Goal: Use online tool/utility: Utilize a website feature to perform a specific function

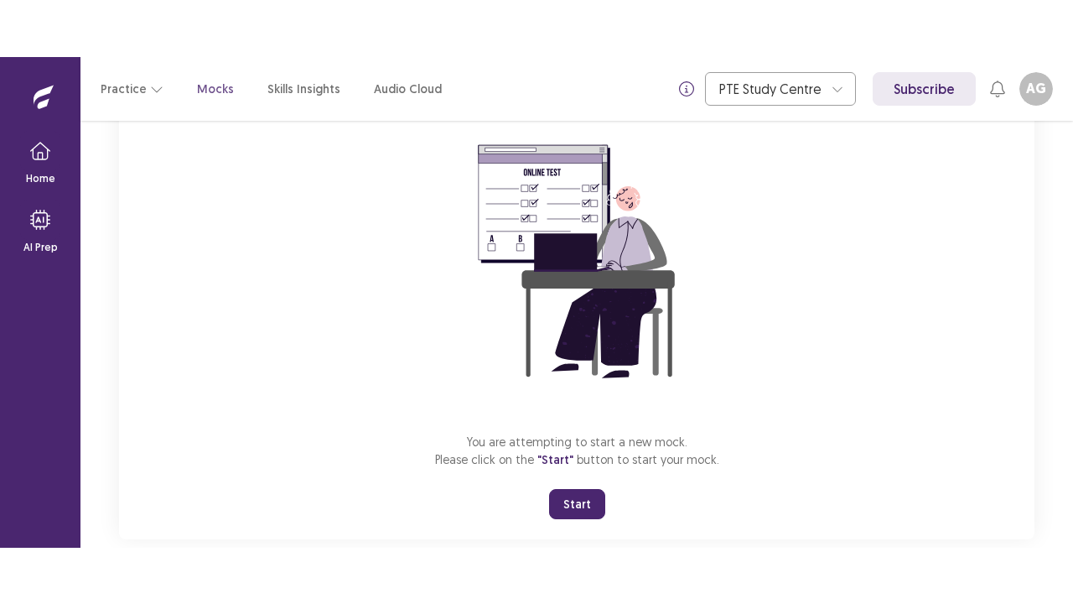
scroll to position [171, 0]
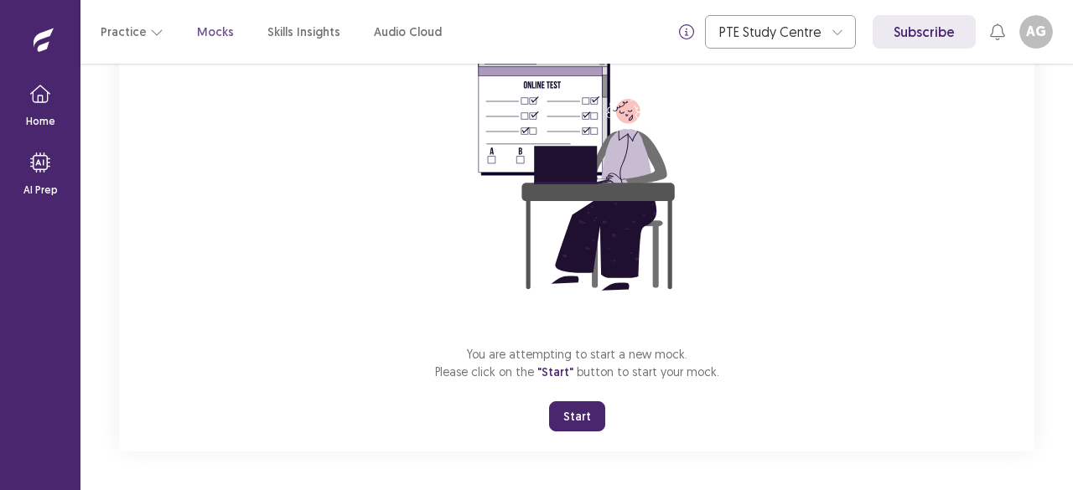
click at [565, 422] on button "Start" at bounding box center [577, 417] width 56 height 30
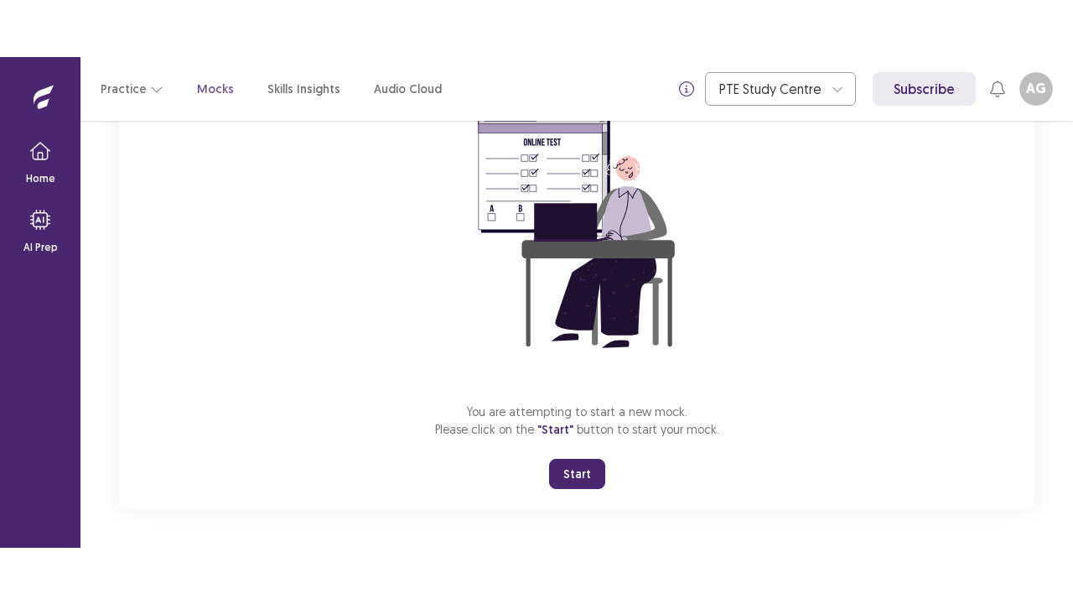
scroll to position [59, 0]
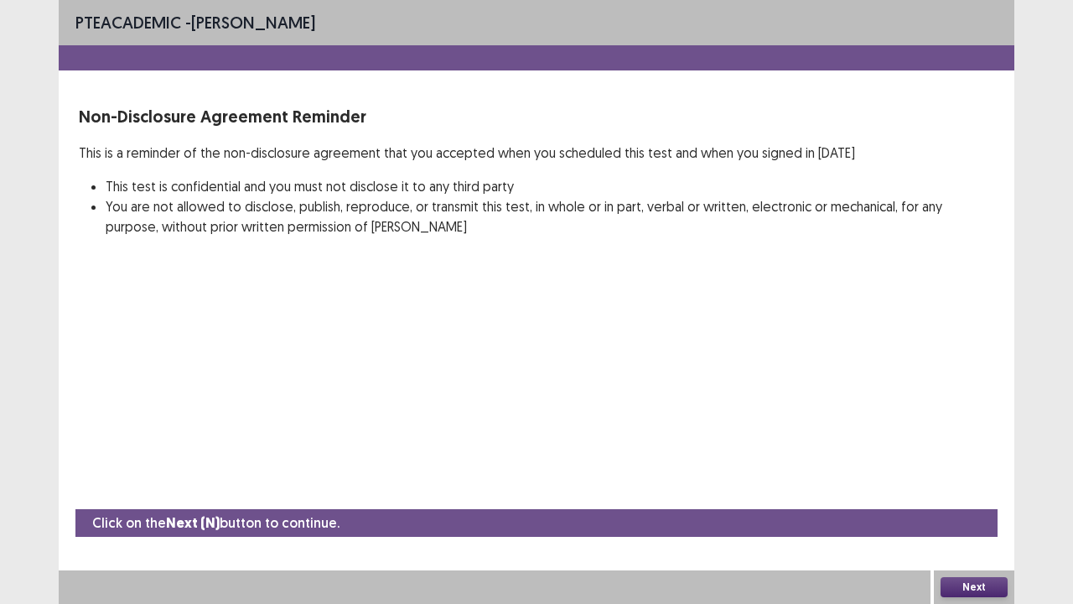
click at [986, 490] on button "Next" at bounding box center [973, 587] width 67 height 20
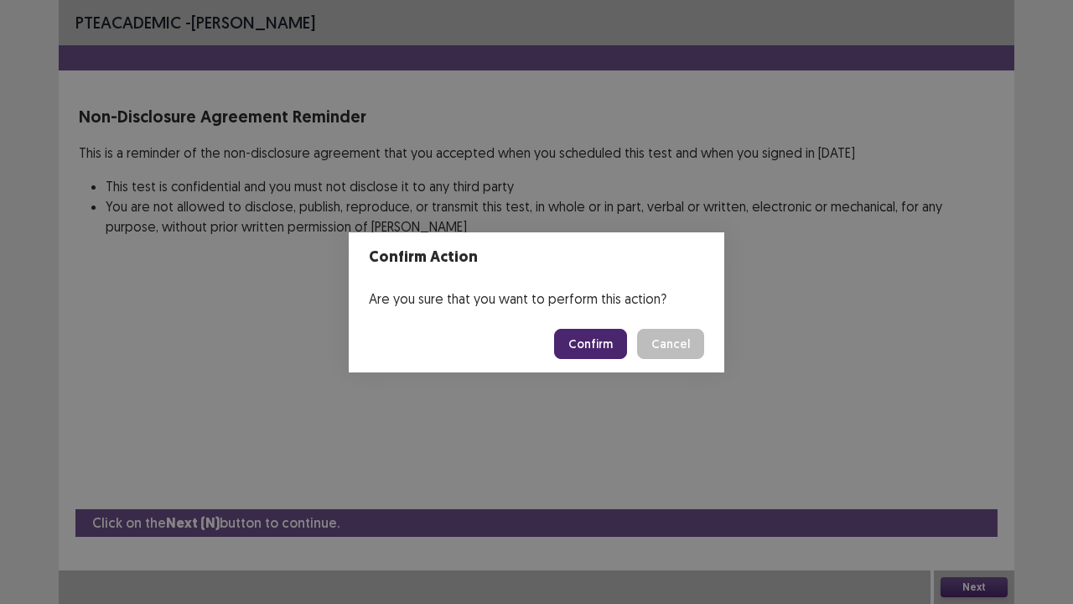
click at [574, 337] on button "Confirm" at bounding box center [590, 344] width 73 height 30
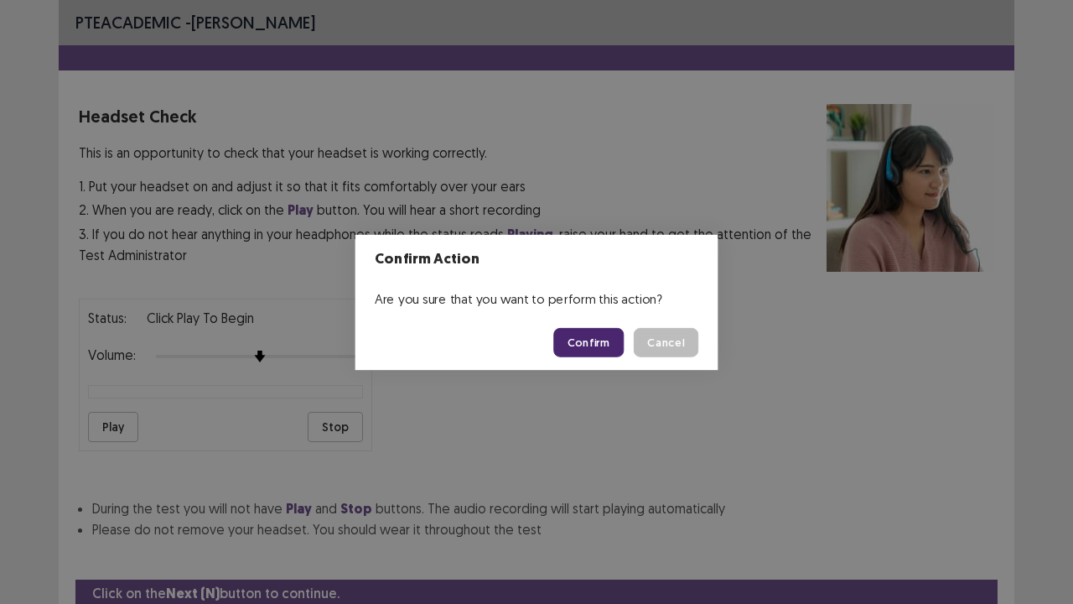
scroll to position [62, 0]
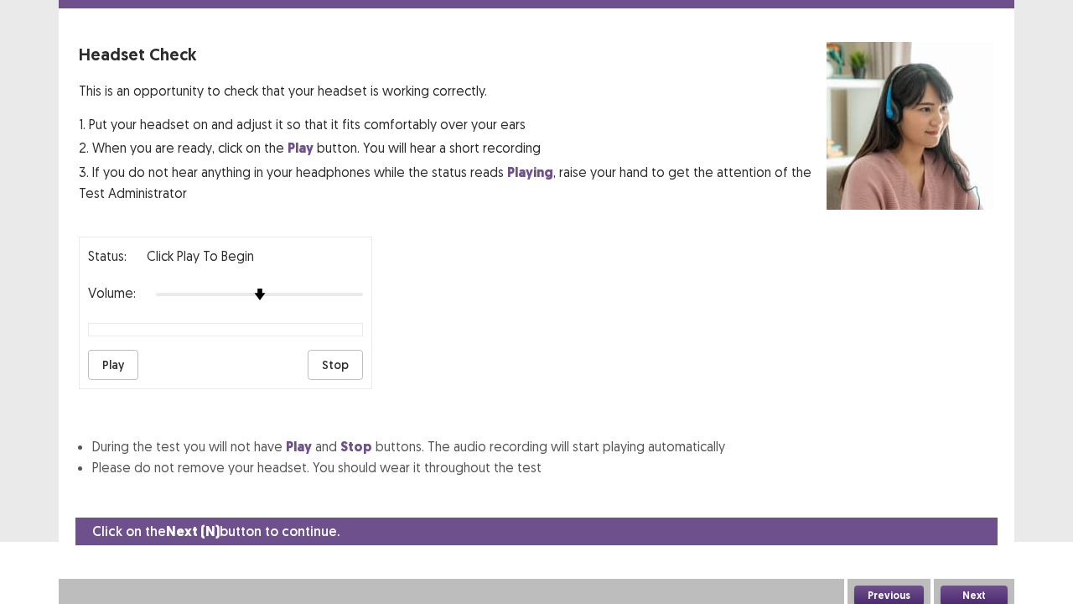
click at [116, 357] on button "Play" at bounding box center [113, 365] width 50 height 30
click at [974, 490] on button "Next" at bounding box center [973, 595] width 67 height 20
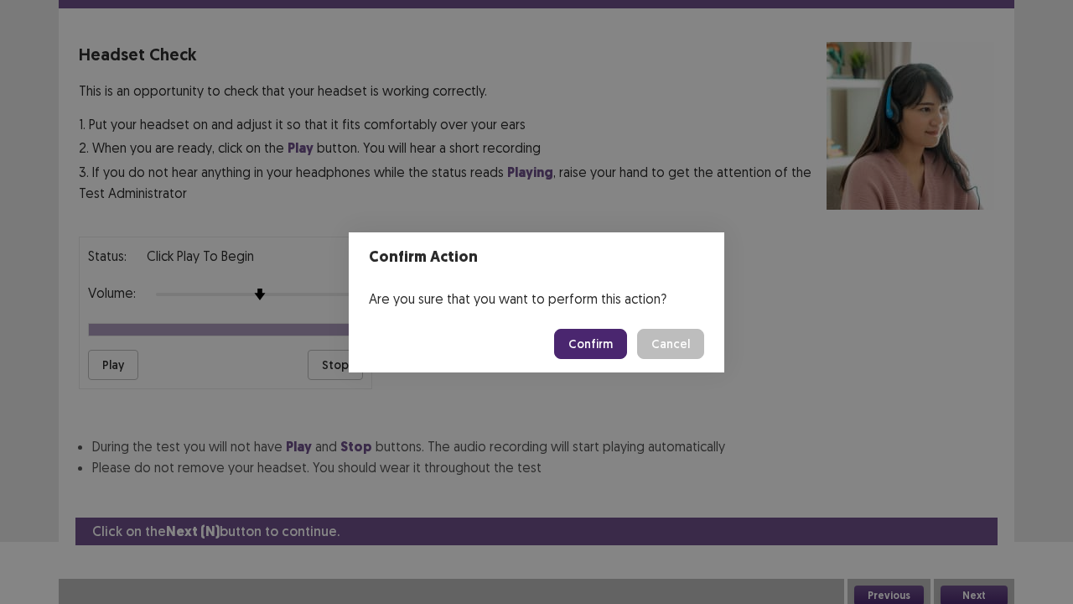
click at [610, 346] on button "Confirm" at bounding box center [590, 344] width 73 height 30
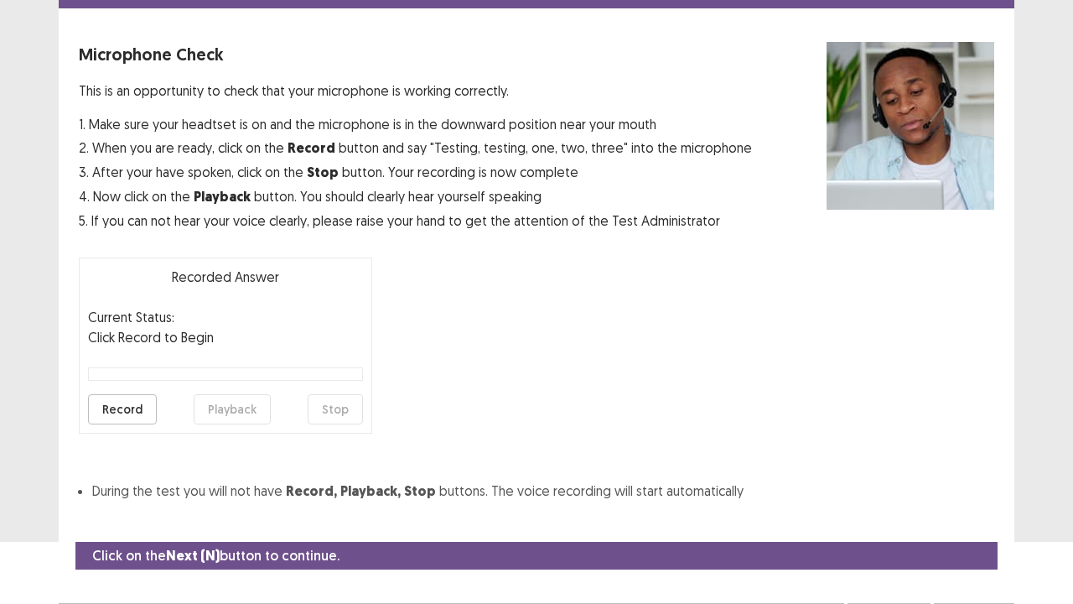
scroll to position [92, 0]
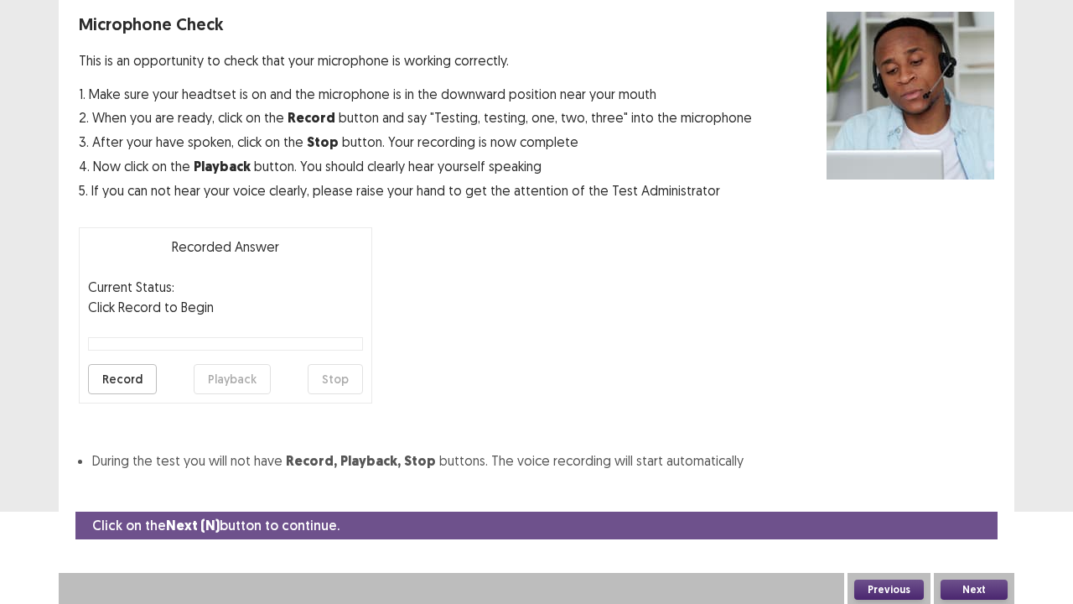
click at [125, 382] on button "Record" at bounding box center [122, 379] width 69 height 30
click at [987, 490] on button "Next" at bounding box center [973, 589] width 67 height 20
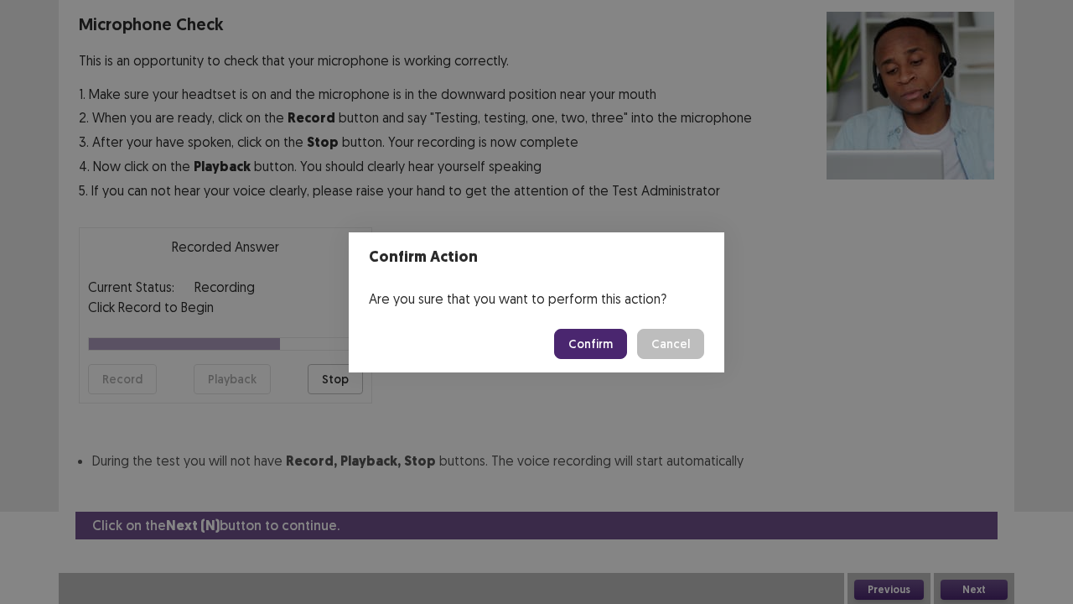
click at [616, 340] on button "Confirm" at bounding box center [590, 344] width 73 height 30
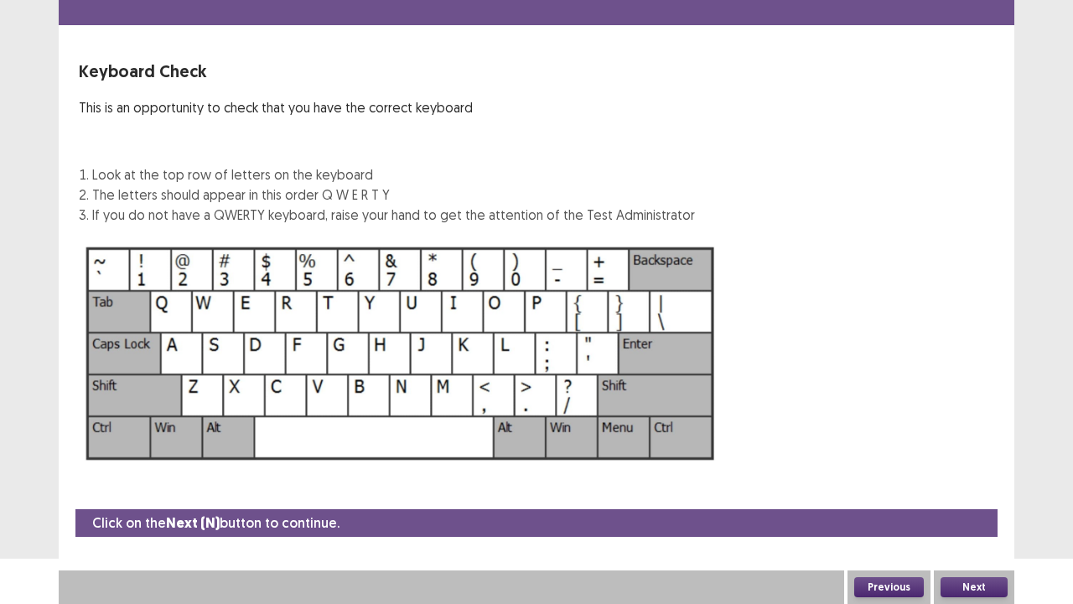
scroll to position [45, 0]
click at [963, 490] on button "Next" at bounding box center [973, 587] width 67 height 20
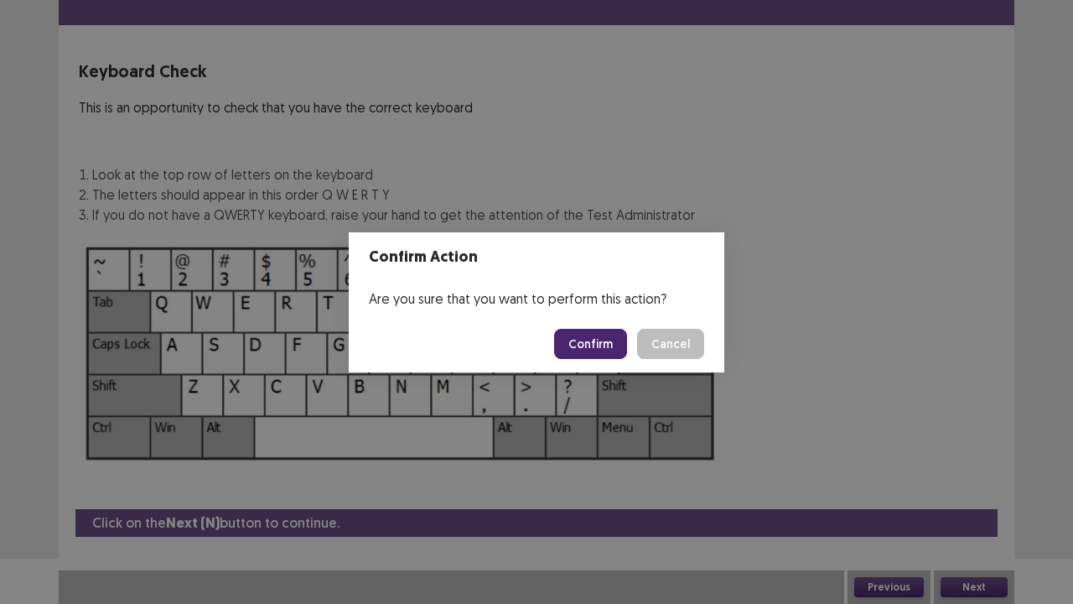
click at [605, 339] on button "Confirm" at bounding box center [590, 344] width 73 height 30
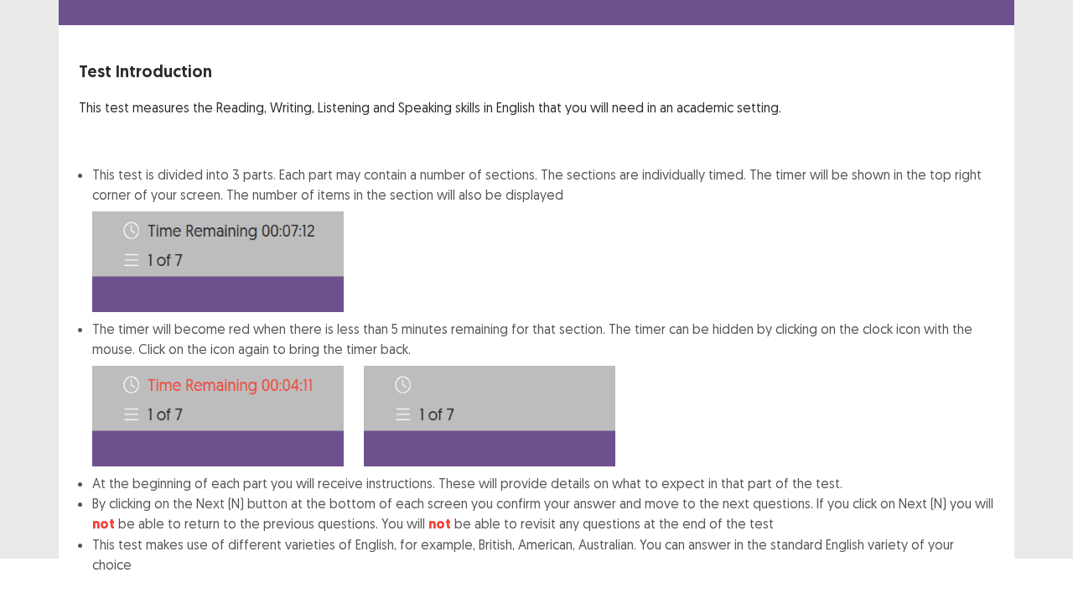
scroll to position [130, 0]
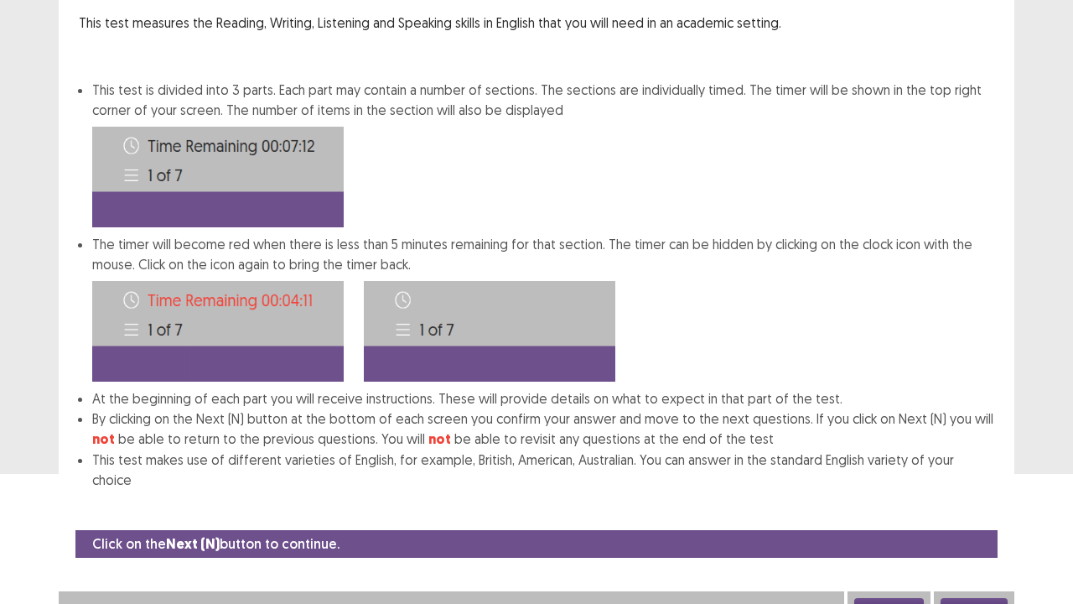
click at [969, 490] on button "Next" at bounding box center [973, 608] width 67 height 20
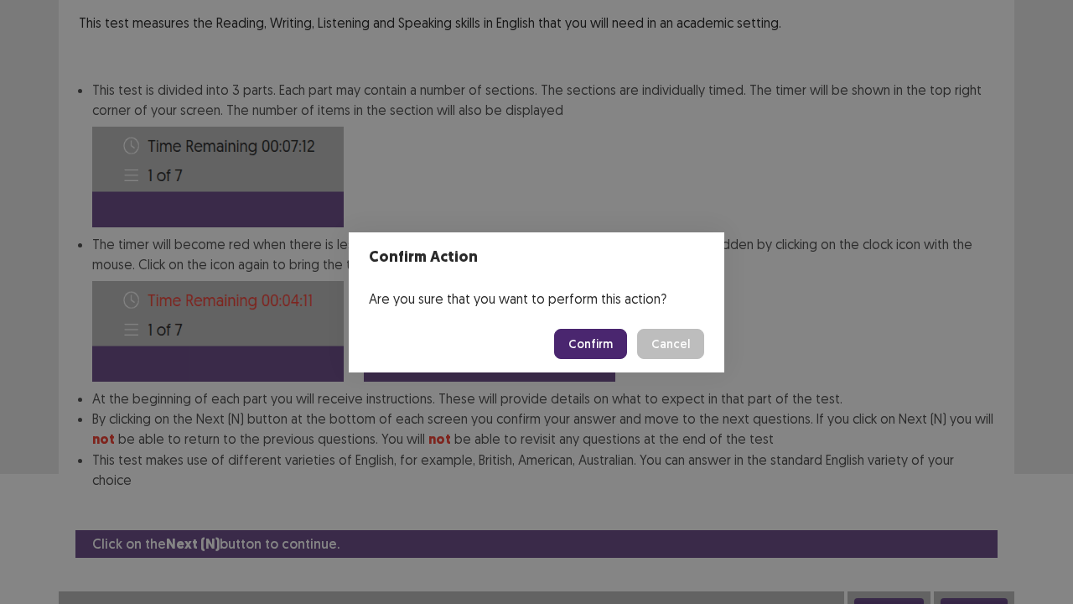
click at [582, 339] on button "Confirm" at bounding box center [590, 344] width 73 height 30
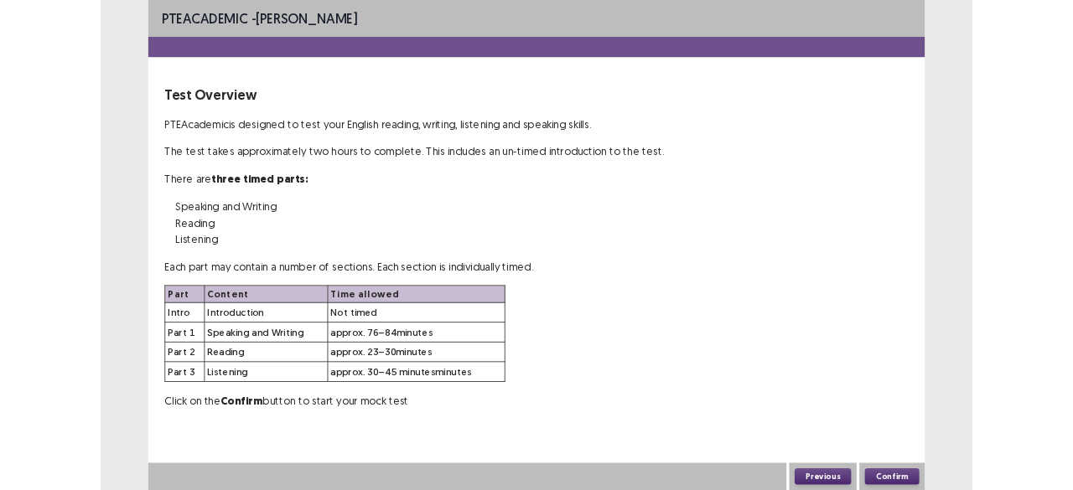
scroll to position [0, 0]
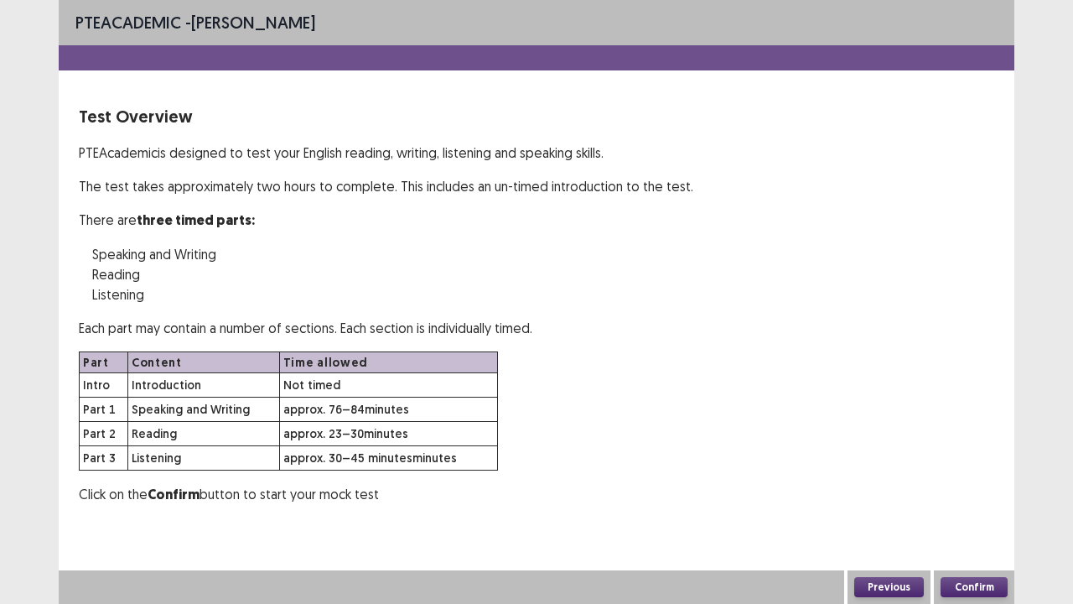
click at [983, 490] on button "Confirm" at bounding box center [973, 587] width 67 height 20
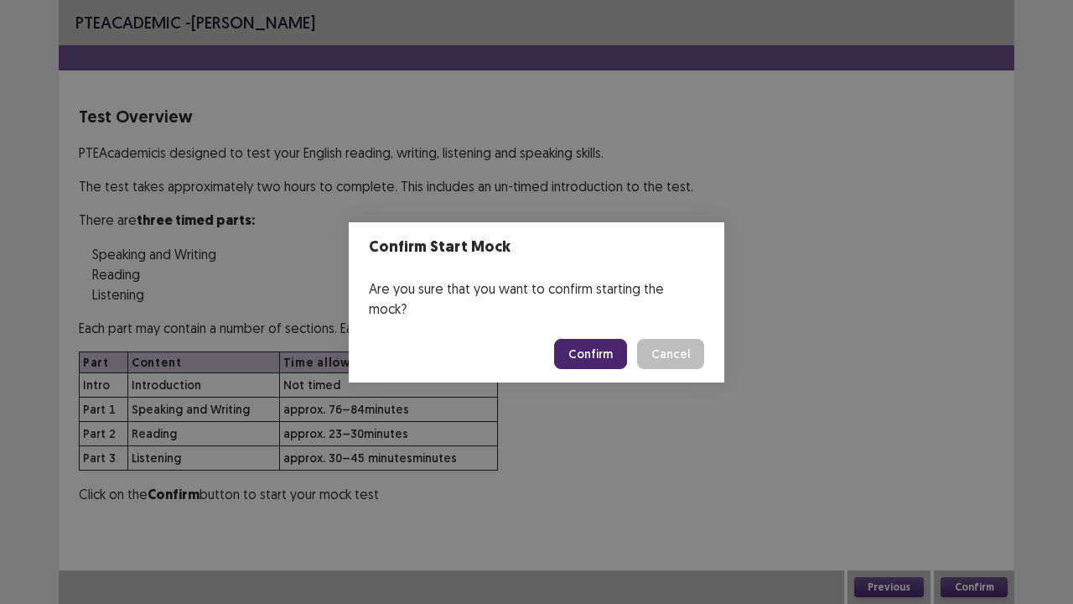
click at [614, 351] on button "Confirm" at bounding box center [590, 354] width 73 height 30
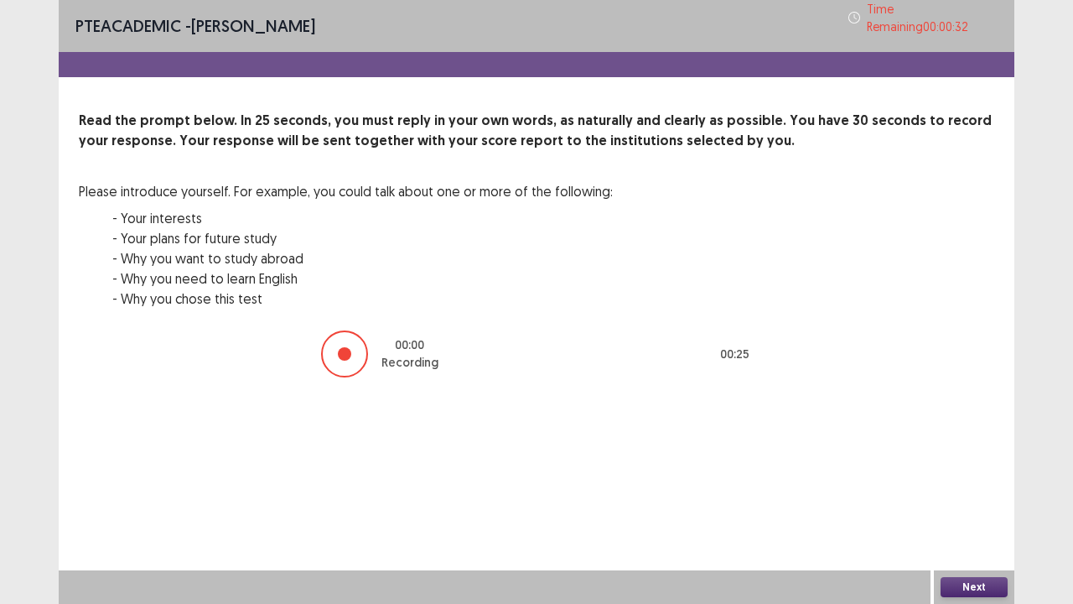
click at [954, 490] on button "Next" at bounding box center [973, 587] width 67 height 20
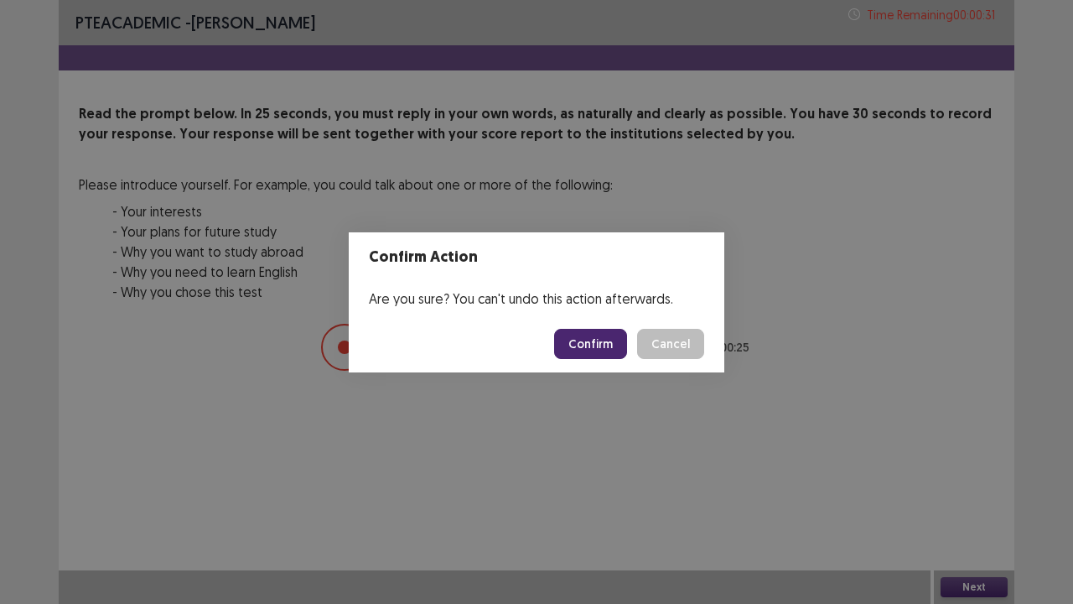
click at [598, 345] on button "Confirm" at bounding box center [590, 344] width 73 height 30
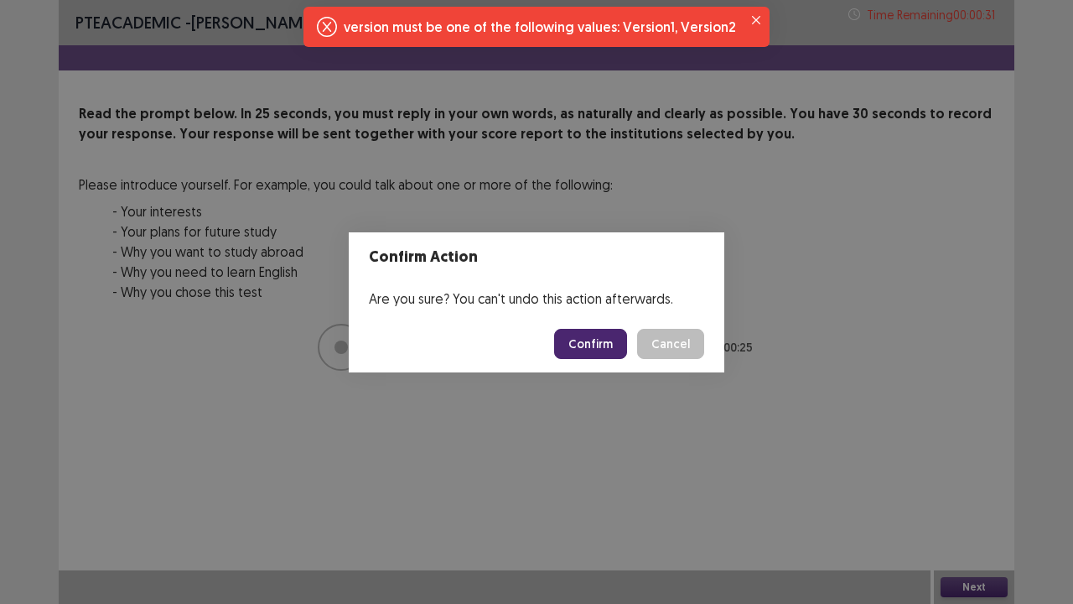
click at [617, 350] on button "Confirm" at bounding box center [590, 344] width 73 height 30
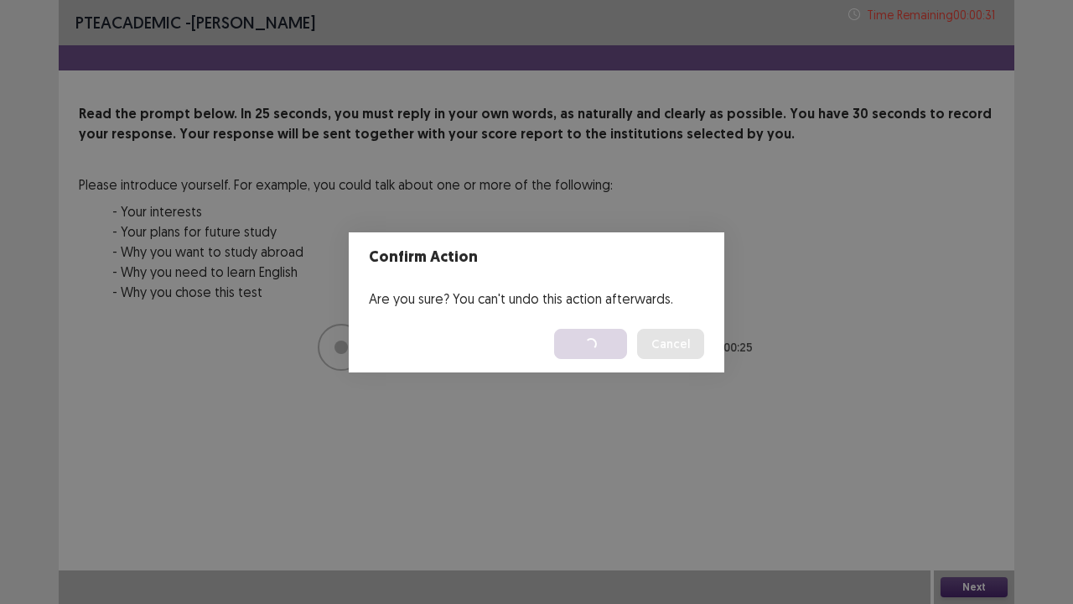
click at [981, 490] on div "Confirm Action Are you sure? You can't undo this action afterwards. Loading... …" at bounding box center [536, 302] width 1073 height 604
click at [536, 260] on header "Confirm Action" at bounding box center [537, 256] width 376 height 49
